Goal: Transaction & Acquisition: Purchase product/service

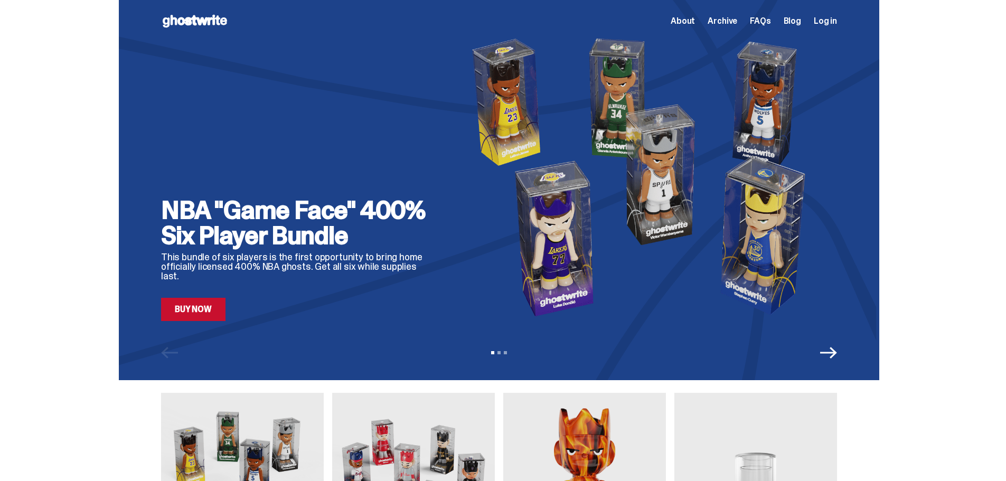
click at [832, 20] on span "Log in" at bounding box center [825, 21] width 23 height 8
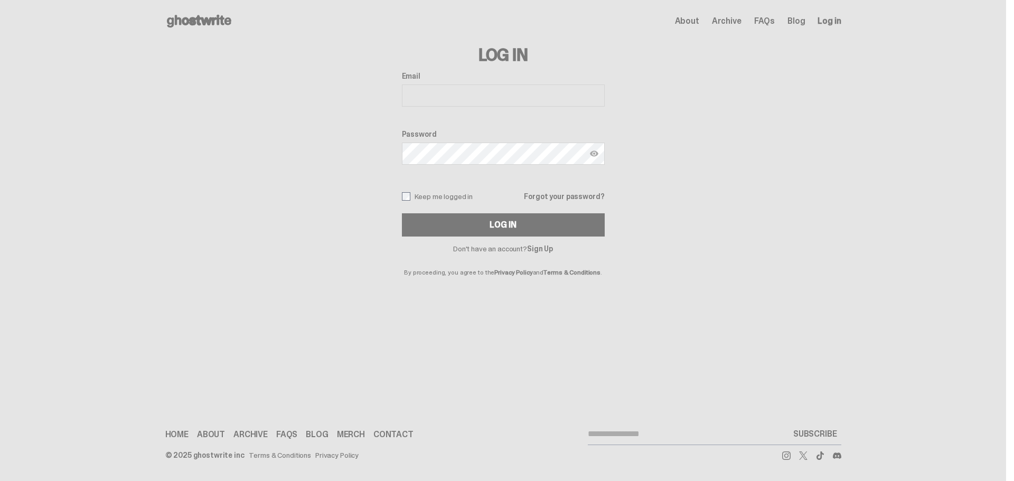
click at [514, 98] on input "Email" at bounding box center [503, 95] width 203 height 22
type input "**********"
click at [402, 213] on button "Log In" at bounding box center [503, 224] width 203 height 23
click at [199, 16] on use at bounding box center [199, 21] width 64 height 13
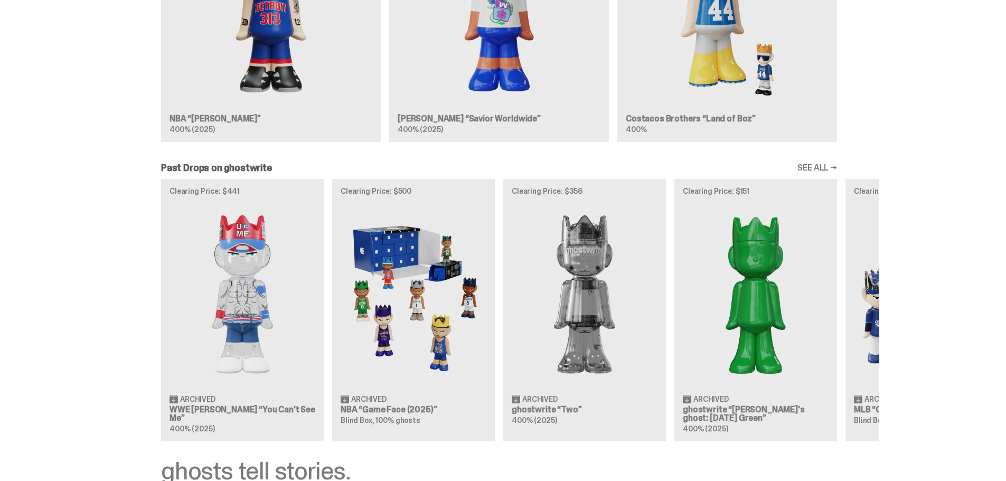
scroll to position [792, 0]
click at [264, 316] on div "Clearing Price: $441 Archived WWE [PERSON_NAME] “You Can't See Me” 400% (2025) …" at bounding box center [499, 309] width 760 height 262
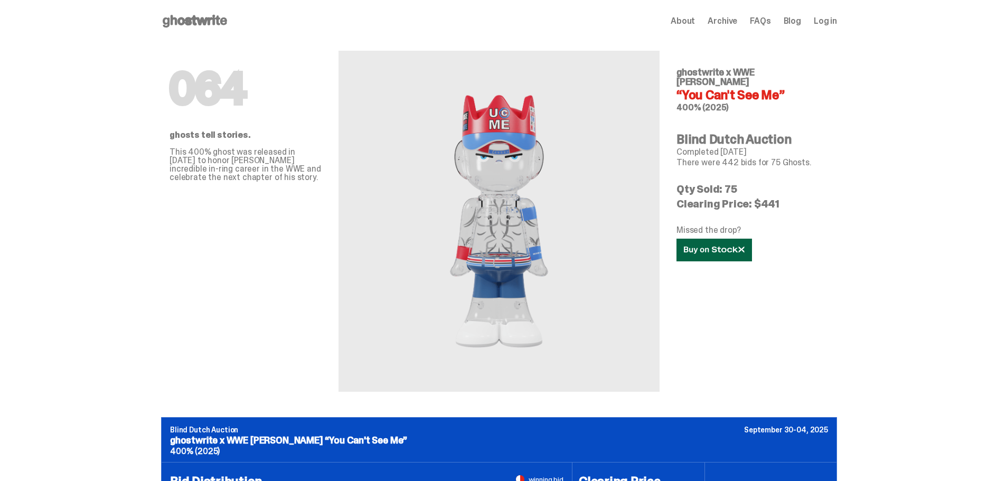
click at [685, 243] on link at bounding box center [714, 250] width 76 height 23
